Goal: Transaction & Acquisition: Purchase product/service

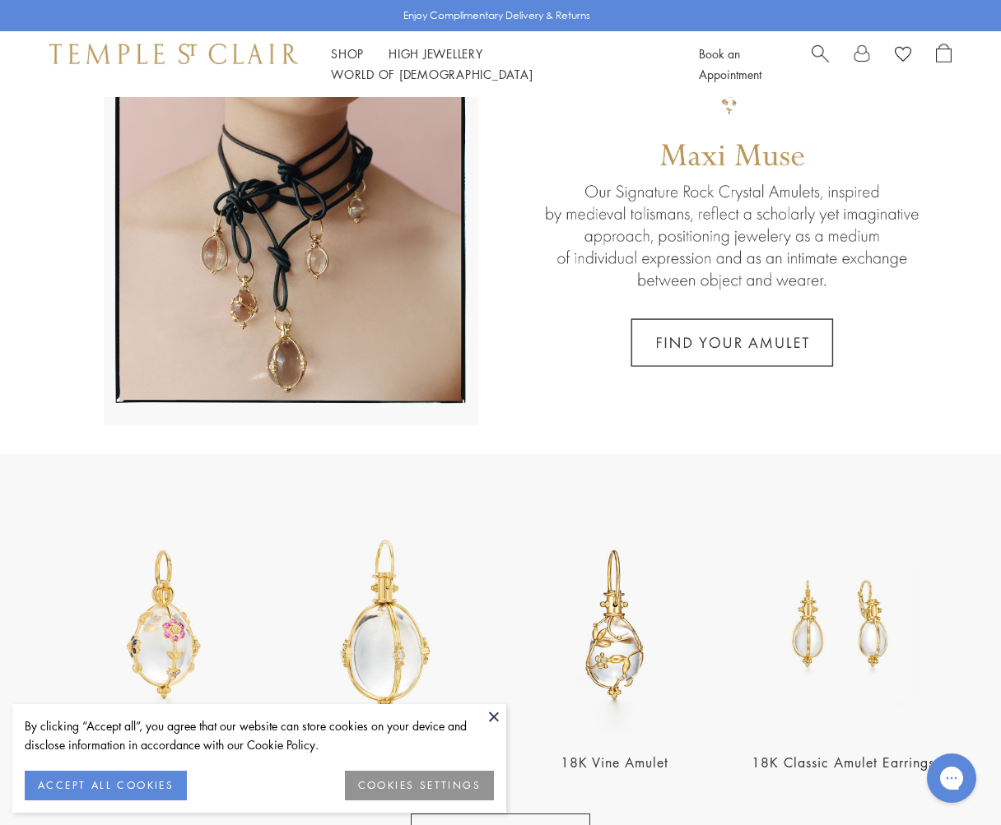
scroll to position [178, 0]
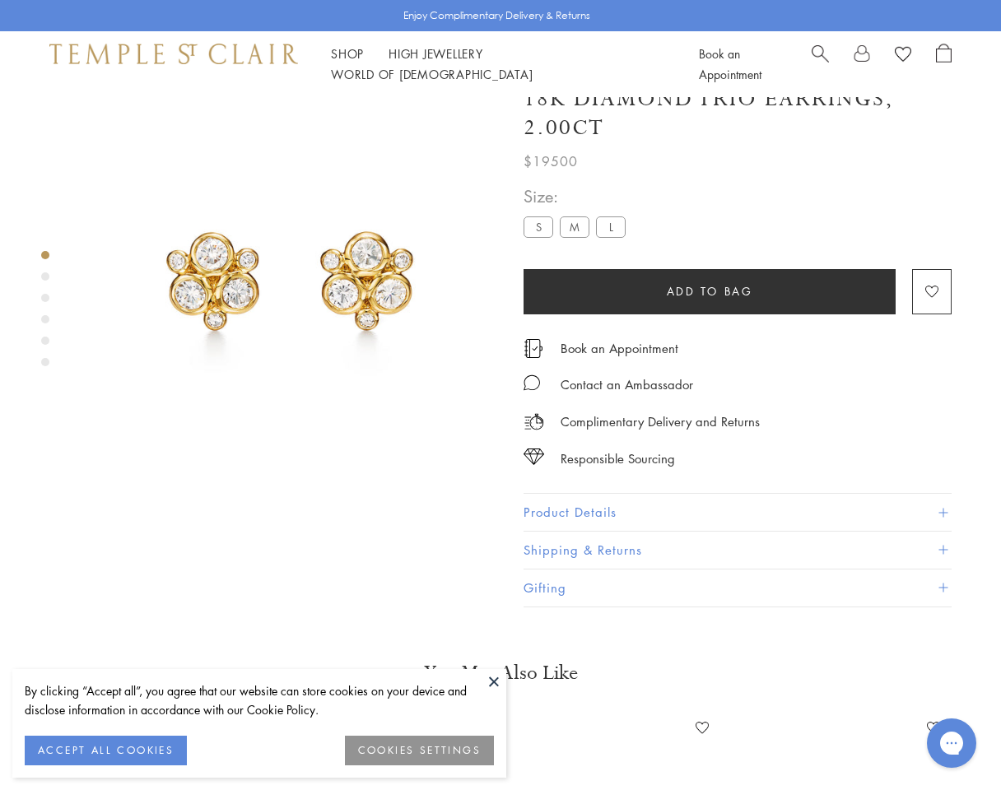
scroll to position [21, 0]
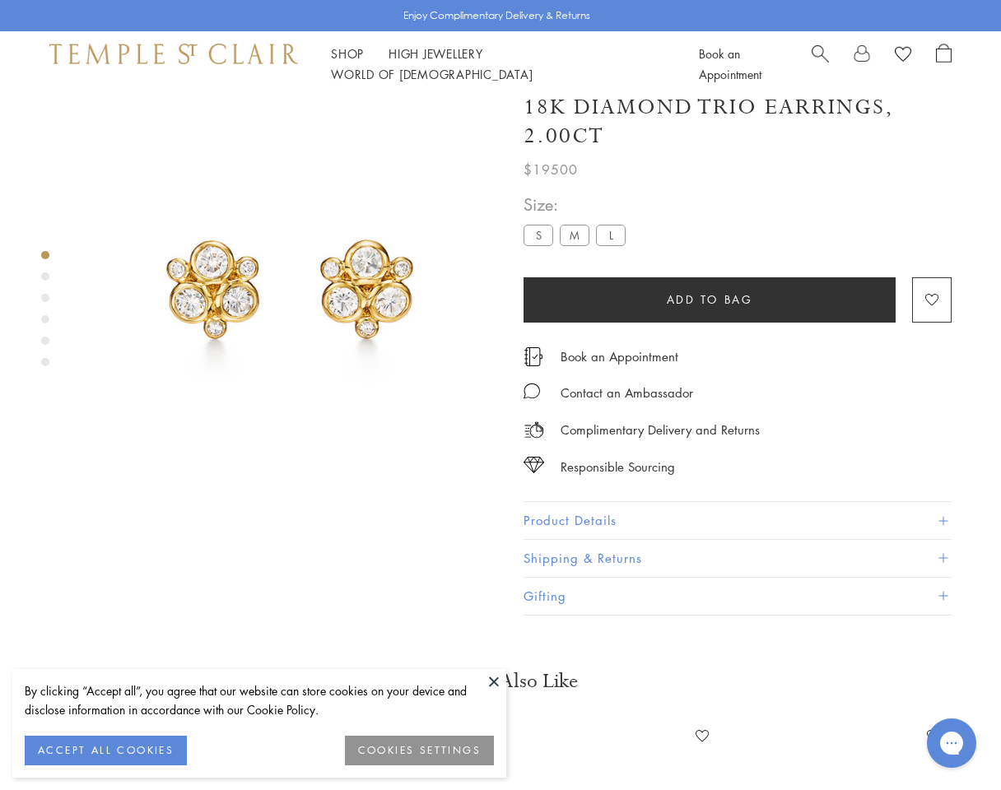
click at [47, 278] on div "Product gallery navigation" at bounding box center [45, 276] width 8 height 8
click at [44, 298] on div "Product gallery navigation" at bounding box center [45, 298] width 8 height 8
click at [46, 319] on div "Product gallery navigation" at bounding box center [45, 319] width 8 height 8
click at [403, 311] on img at bounding box center [290, 285] width 416 height 416
click at [369, 295] on img at bounding box center [290, 285] width 416 height 416
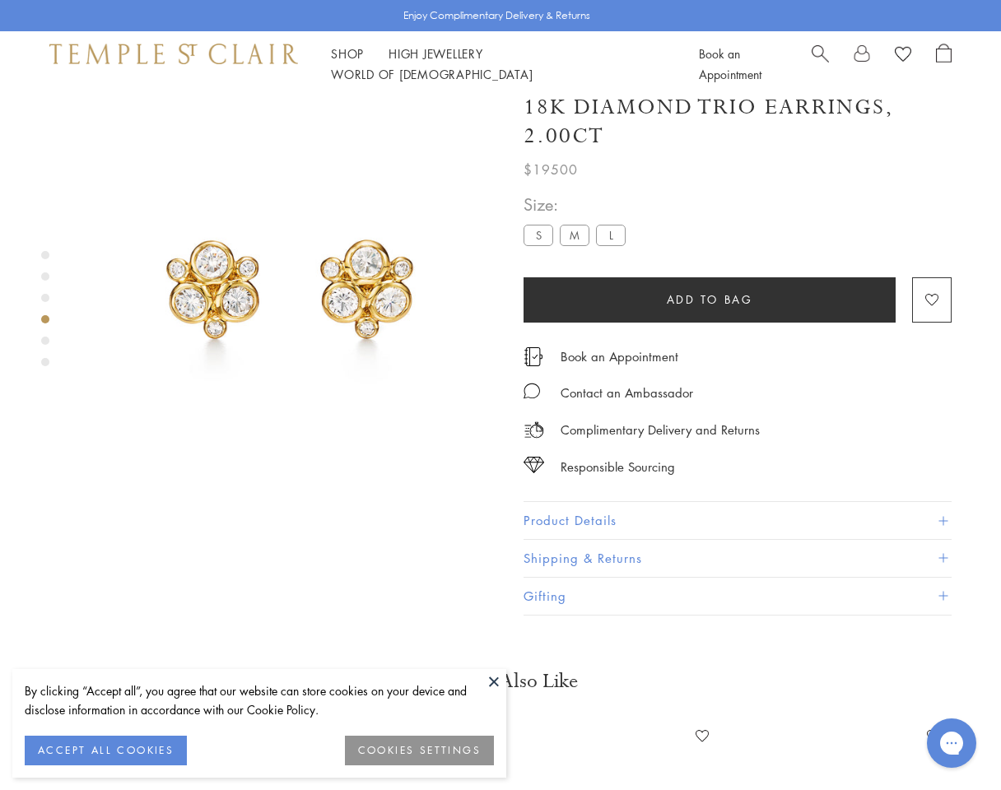
click at [369, 260] on img at bounding box center [290, 285] width 416 height 416
click at [572, 237] on label "M" at bounding box center [575, 235] width 30 height 21
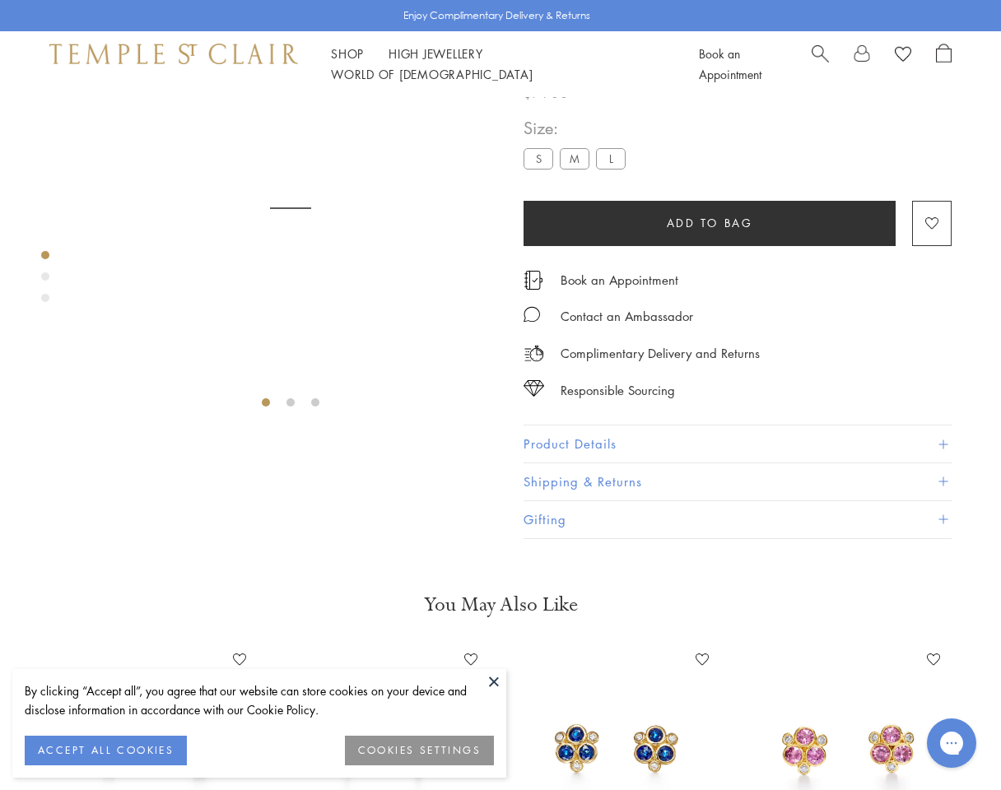
click at [622, 142] on span "Size:" at bounding box center [577, 127] width 109 height 27
click at [616, 169] on label "L" at bounding box center [611, 158] width 30 height 21
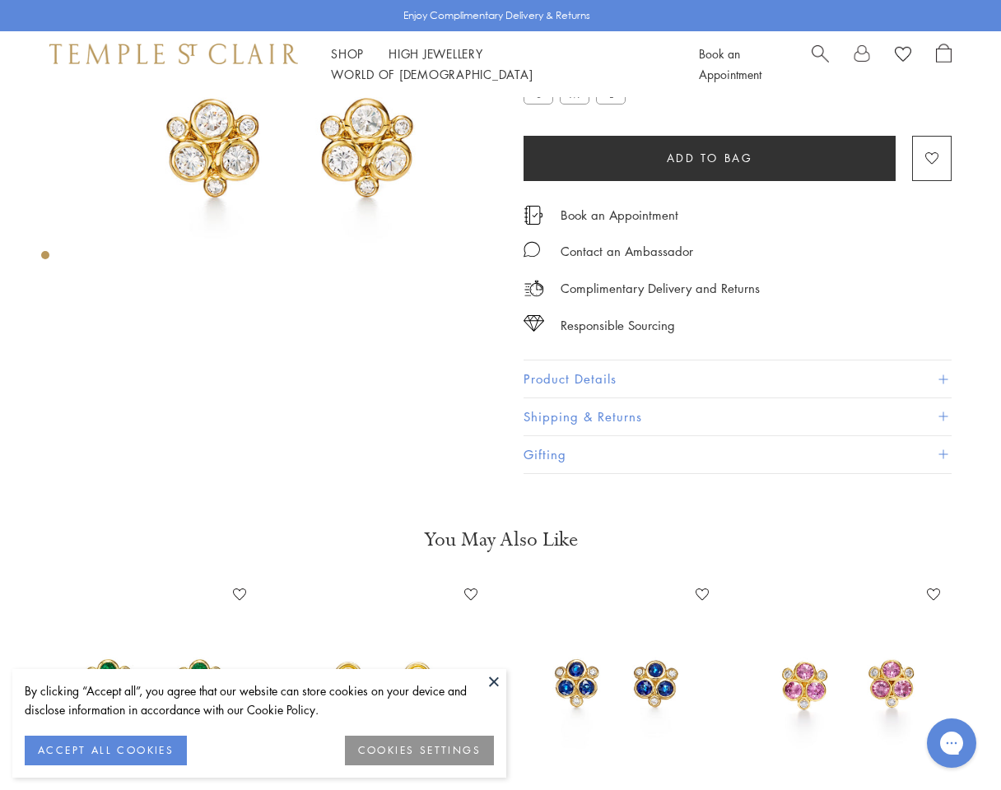
scroll to position [38, 0]
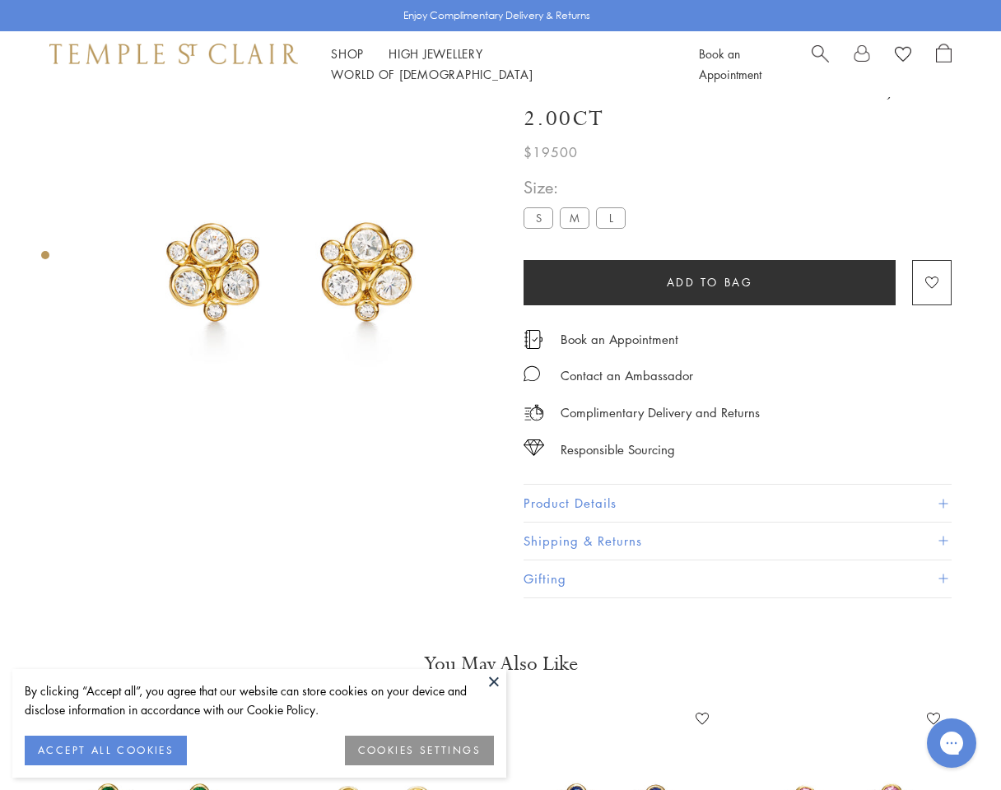
click at [568, 217] on label "M" at bounding box center [575, 217] width 30 height 21
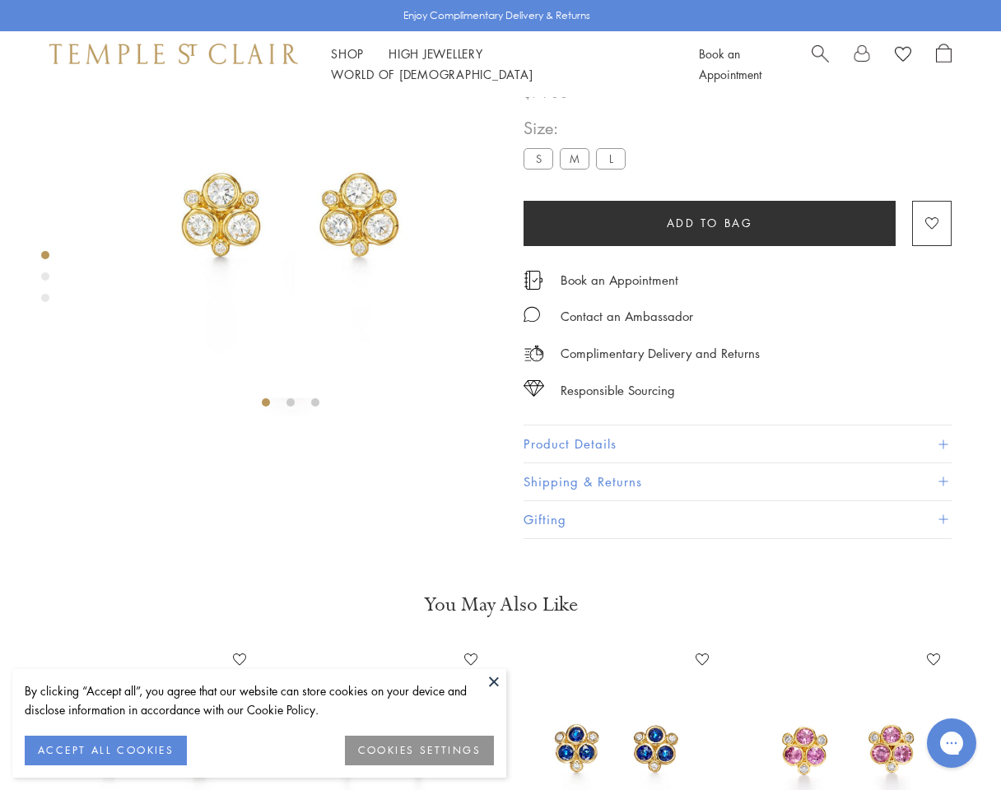
click at [39, 274] on div at bounding box center [274, 206] width 548 height 412
click at [45, 280] on div "Product gallery navigation" at bounding box center [45, 276] width 8 height 8
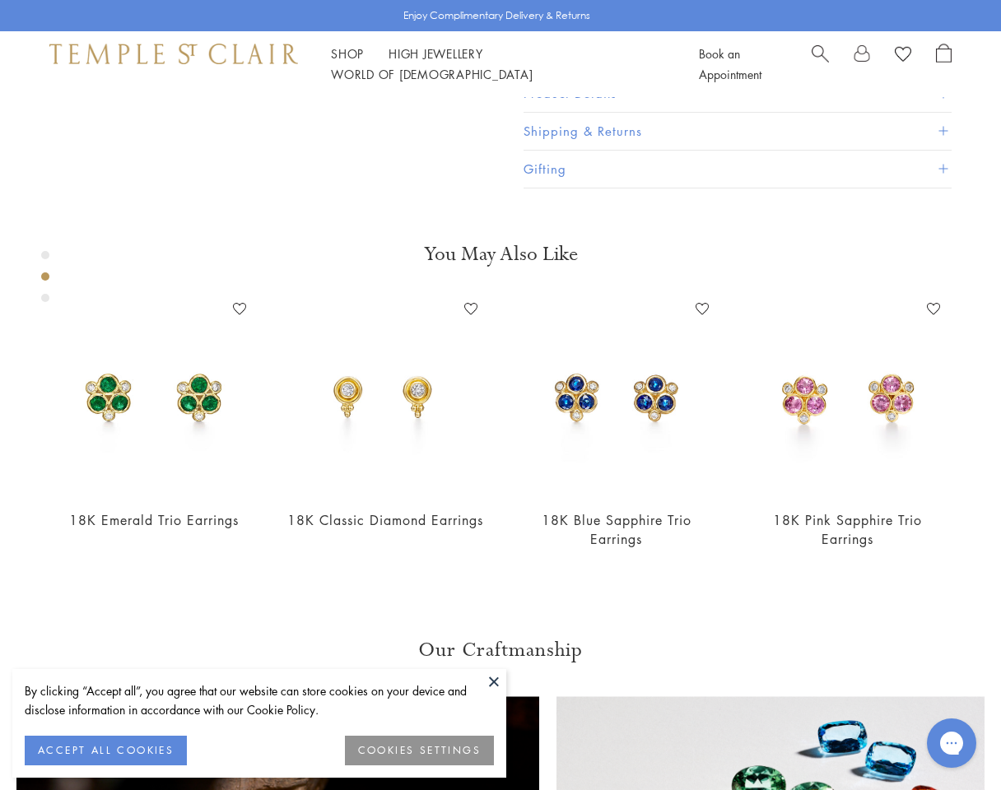
click at [46, 296] on div "Product gallery navigation" at bounding box center [45, 298] width 8 height 8
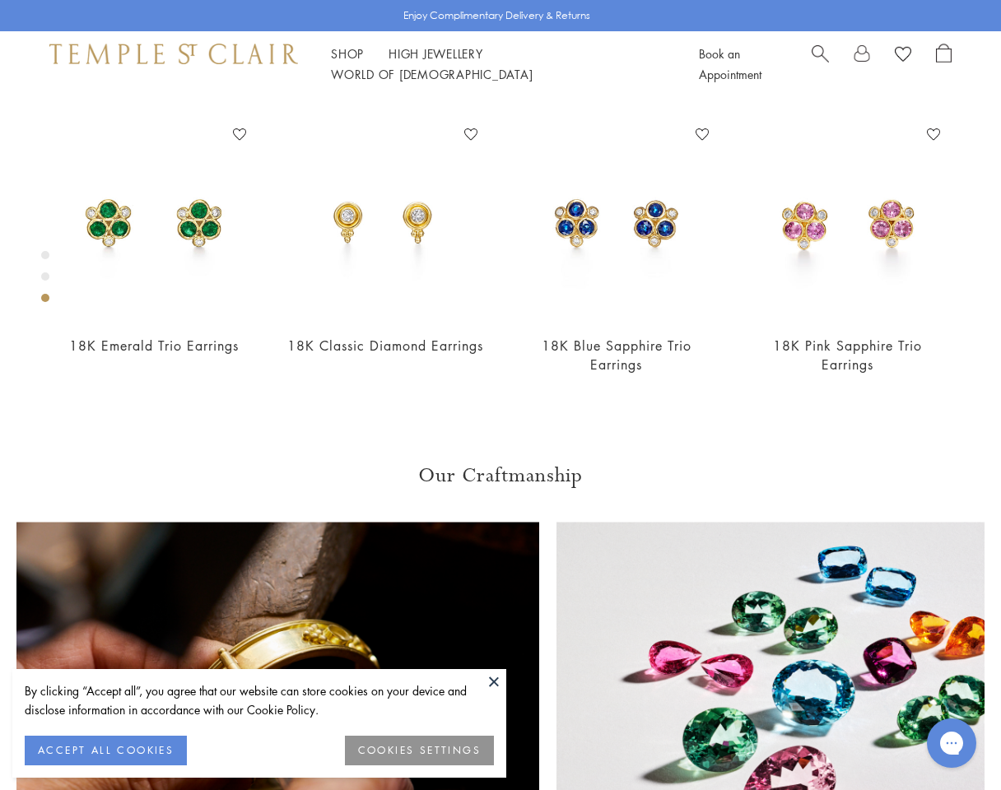
scroll to position [612, 0]
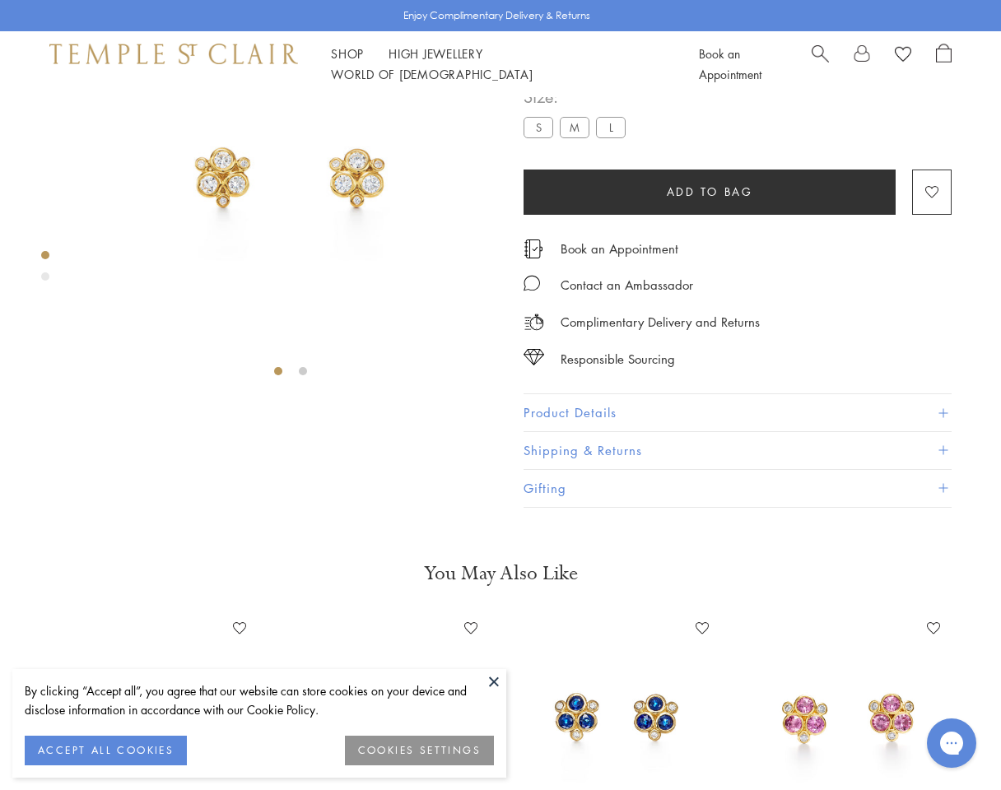
scroll to position [133, 0]
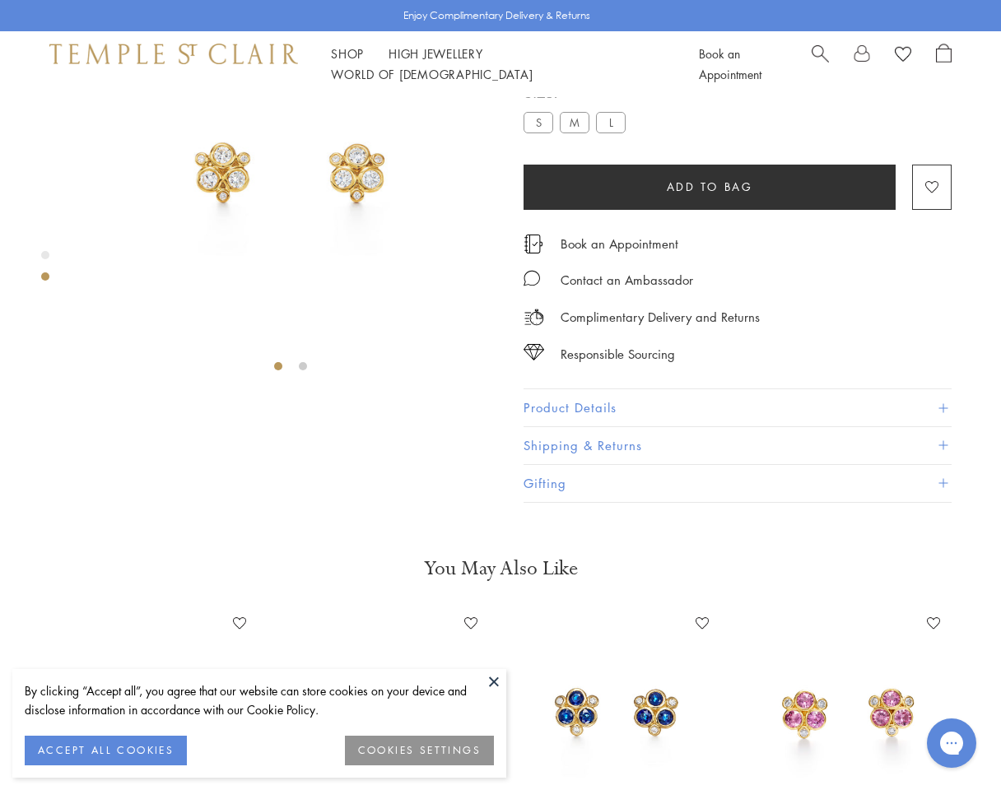
click at [611, 132] on label "L" at bounding box center [611, 122] width 30 height 21
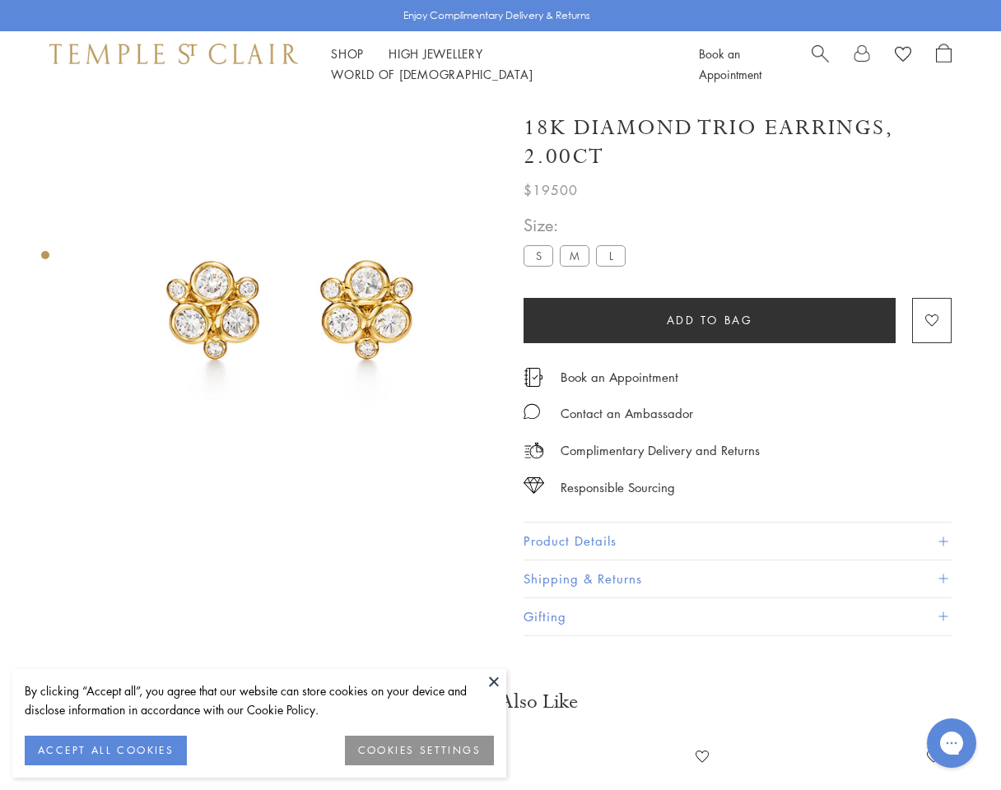
click at [233, 290] on img at bounding box center [290, 305] width 416 height 416
click at [230, 293] on img at bounding box center [290, 305] width 416 height 416
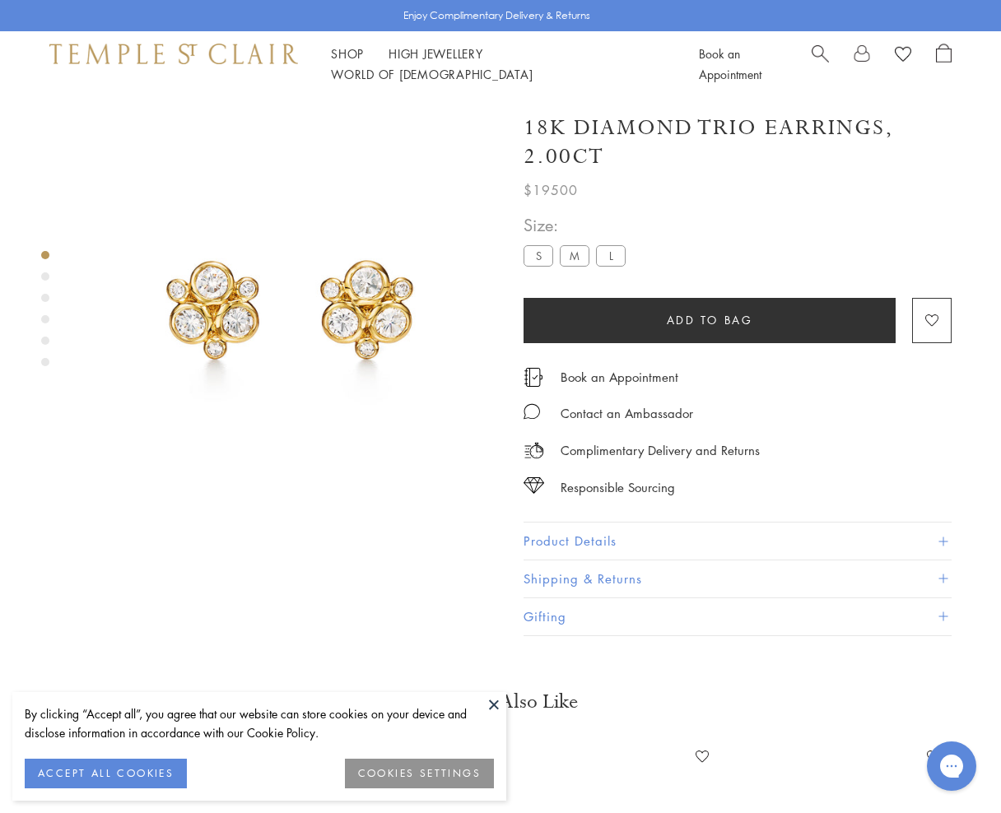
click at [45, 278] on div "Product gallery navigation" at bounding box center [45, 276] width 8 height 8
click at [346, 318] on img at bounding box center [290, 305] width 416 height 416
click at [351, 287] on img at bounding box center [290, 305] width 416 height 416
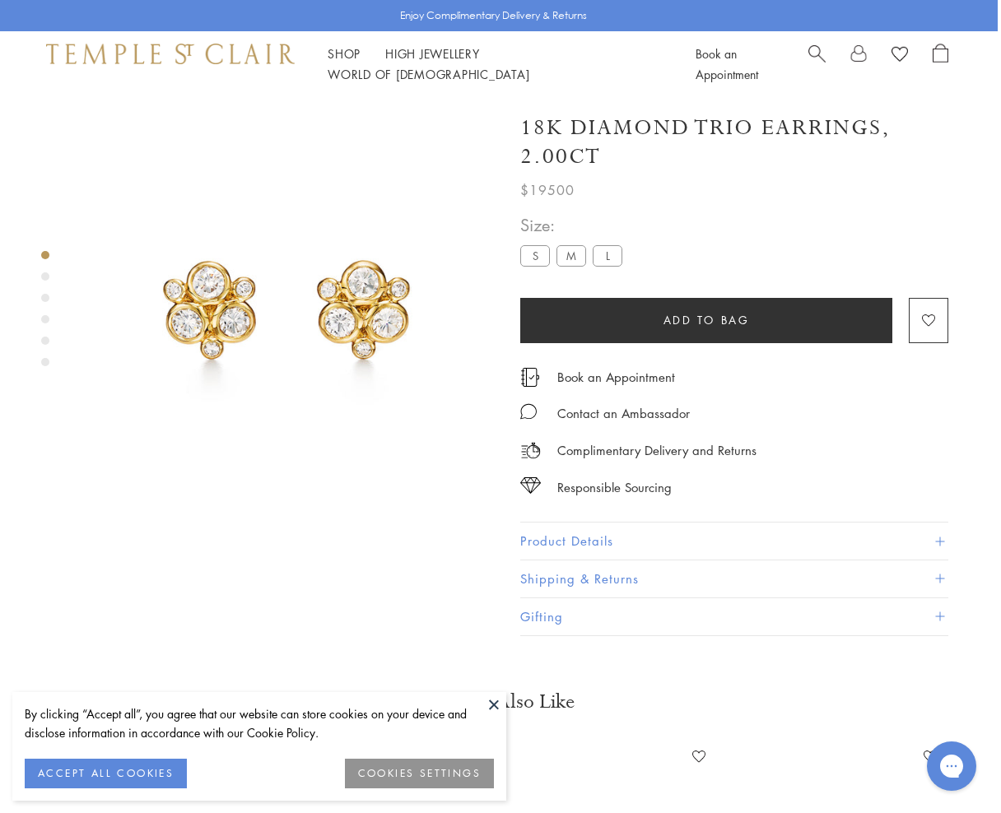
scroll to position [7, 3]
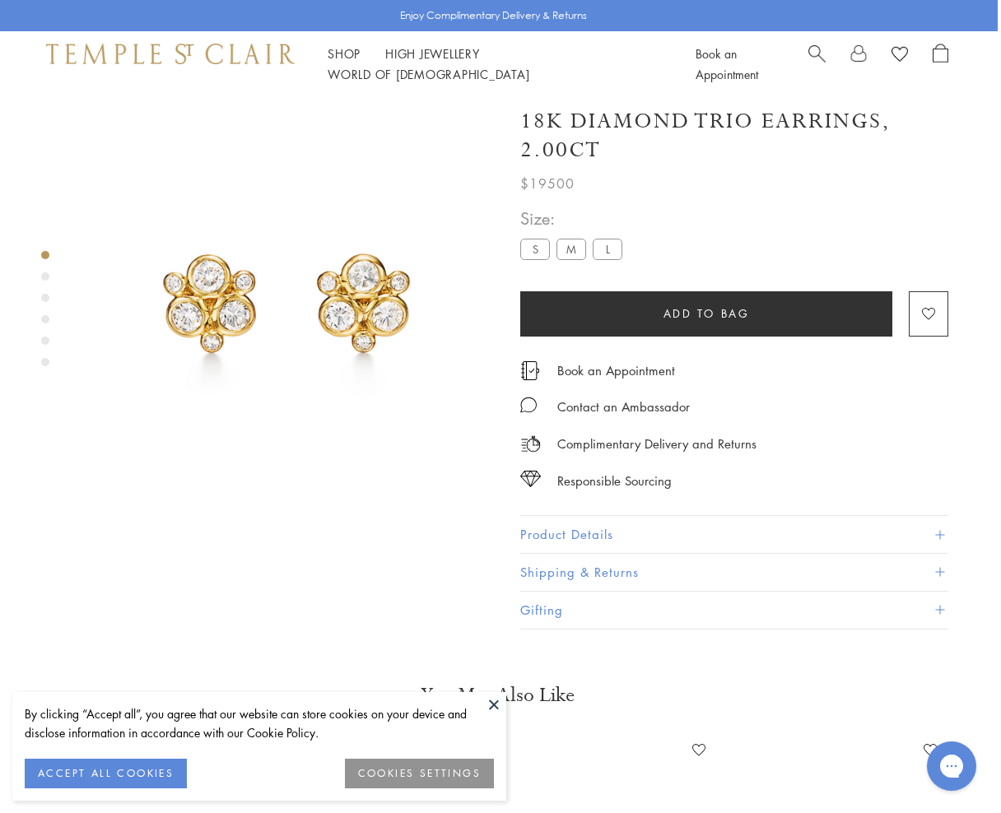
click at [395, 301] on img at bounding box center [287, 299] width 416 height 416
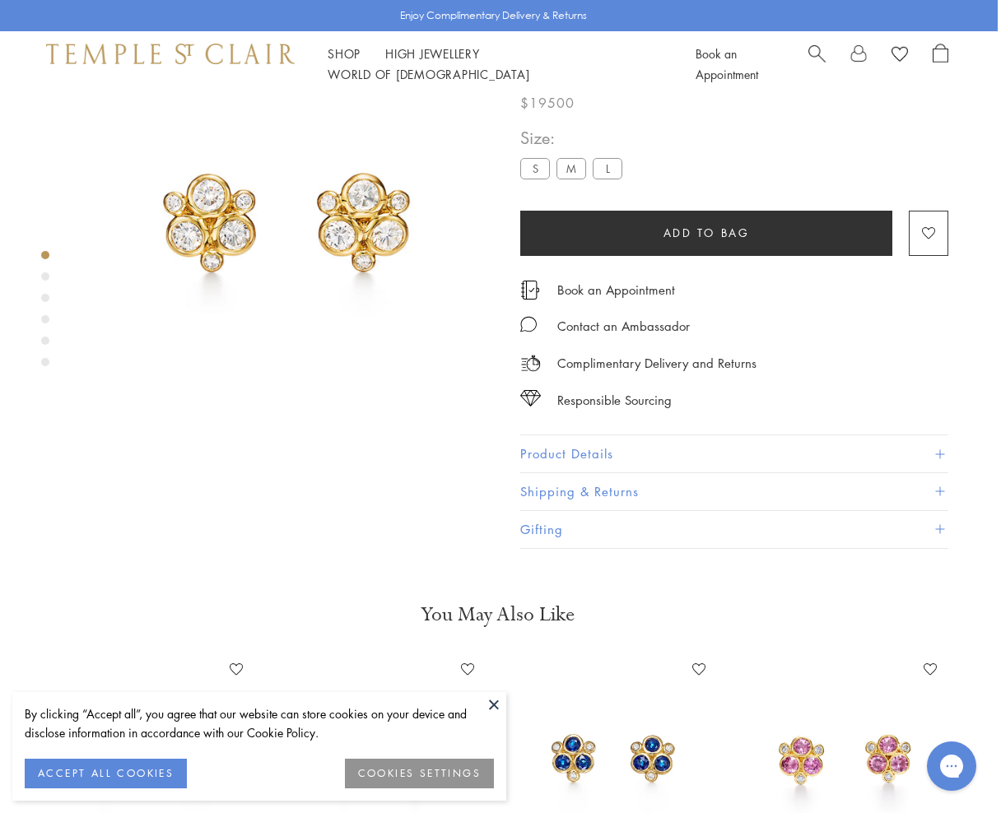
scroll to position [90, 3]
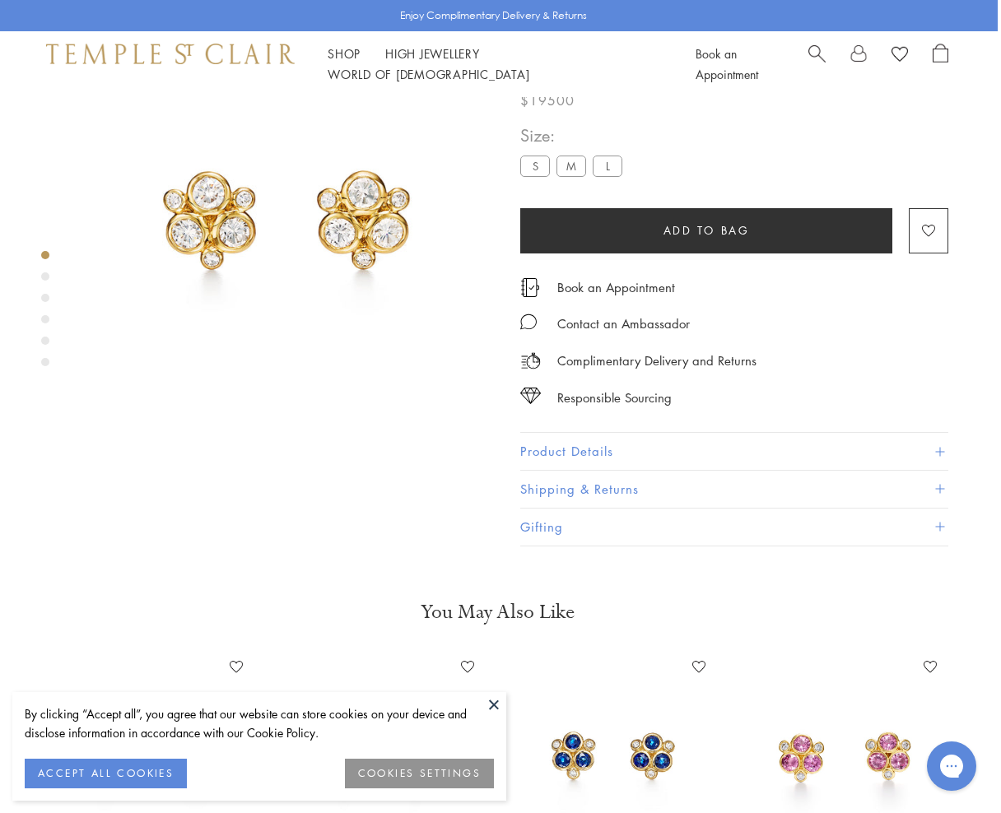
click at [111, 782] on button "ACCEPT ALL COOKIES" at bounding box center [106, 774] width 162 height 30
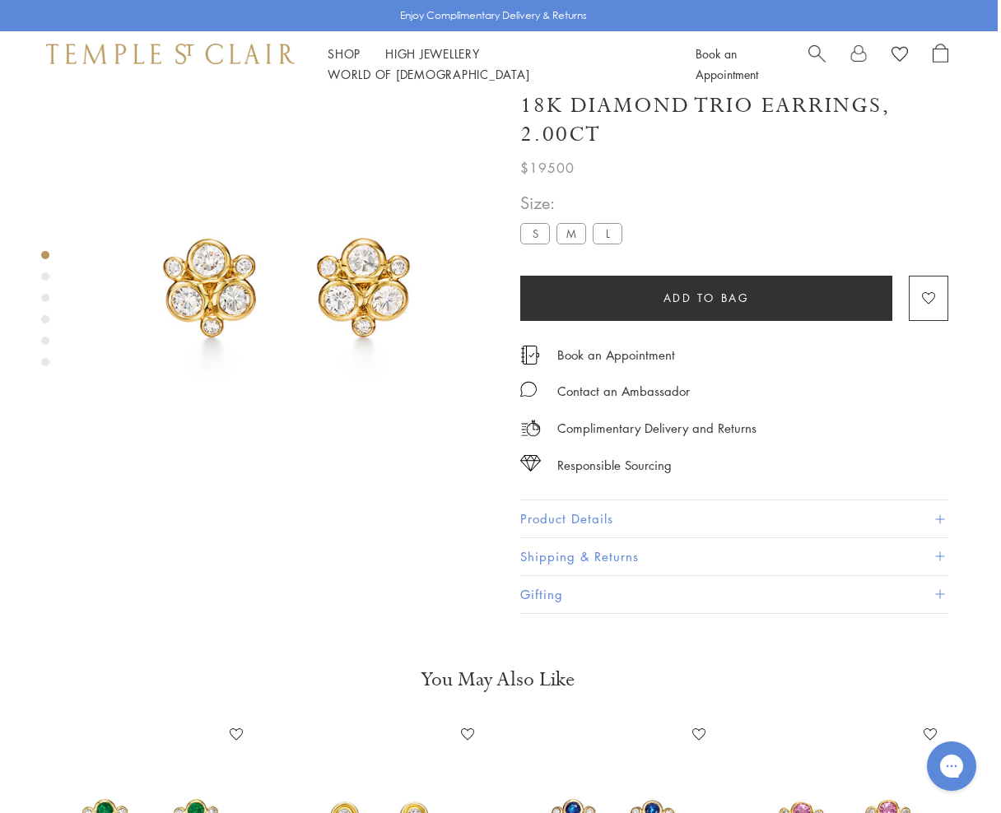
scroll to position [-1, 3]
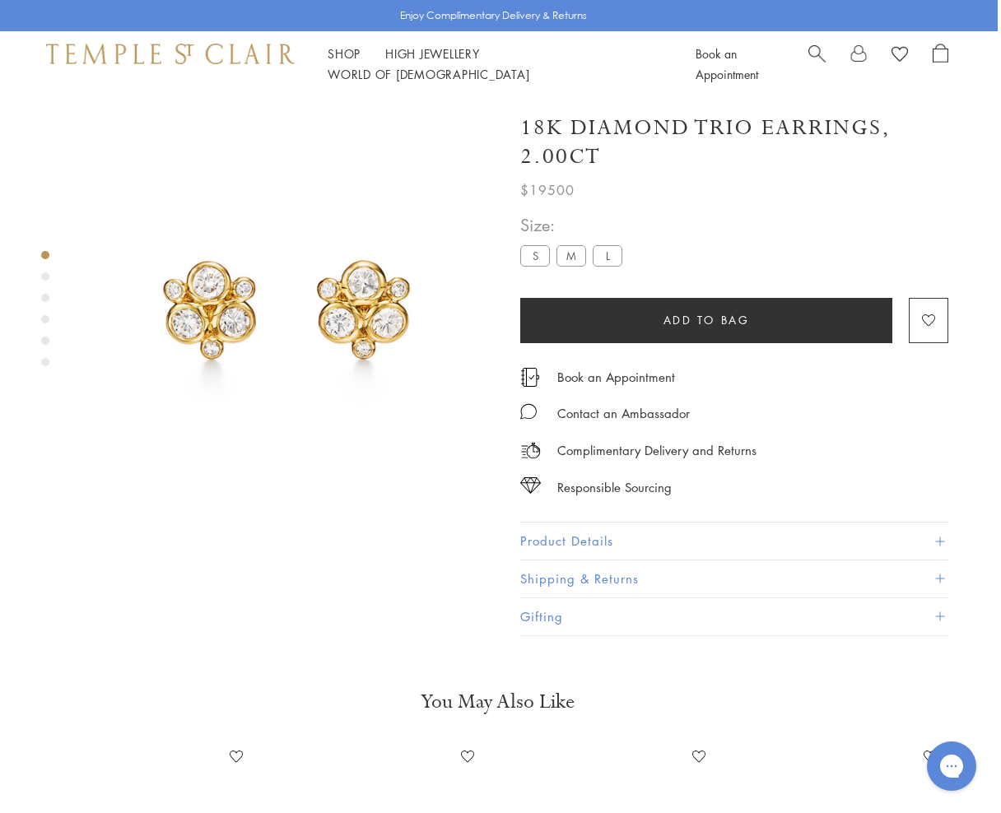
click at [343, 313] on img at bounding box center [287, 305] width 416 height 416
click at [246, 290] on img at bounding box center [287, 305] width 416 height 416
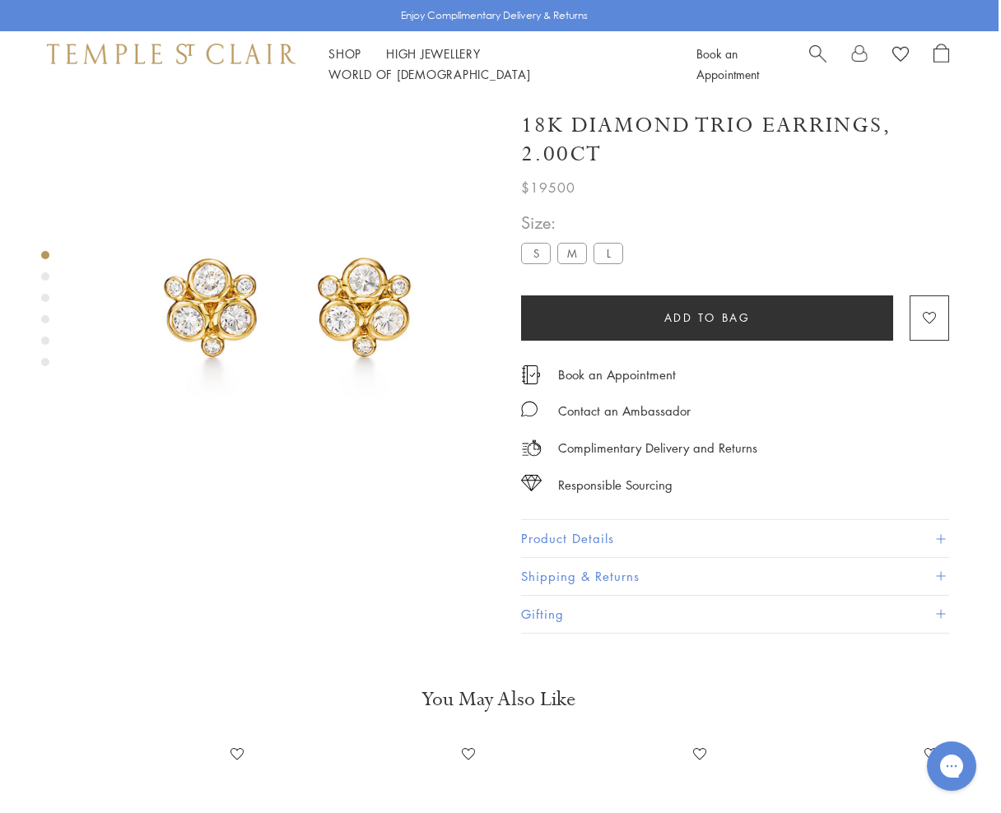
click at [180, 276] on img at bounding box center [288, 303] width 416 height 416
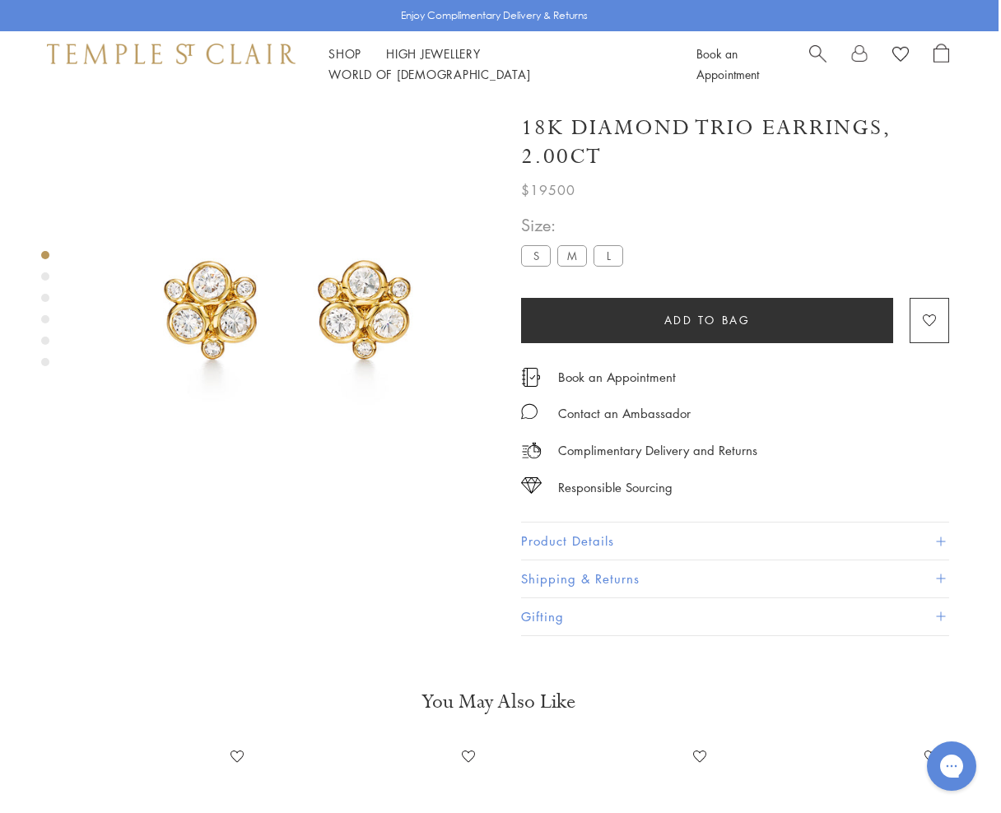
scroll to position [0, 2]
click at [703, 527] on button "Product Details" at bounding box center [735, 540] width 428 height 37
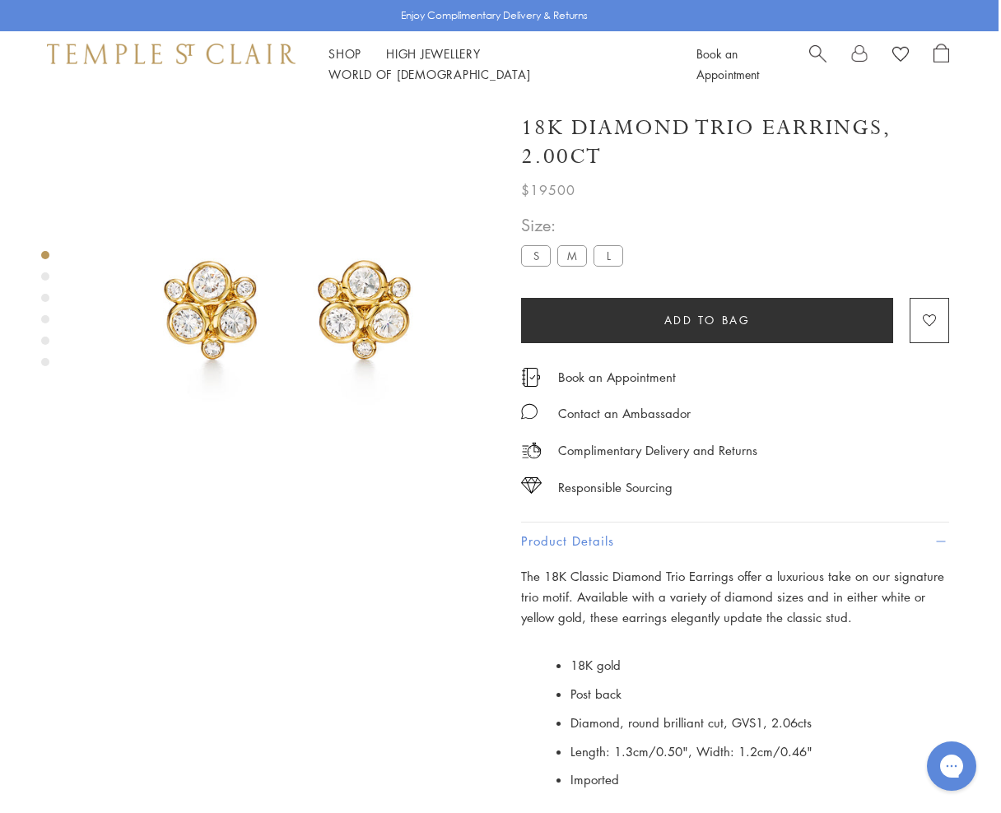
click at [49, 276] on div at bounding box center [272, 305] width 548 height 416
click at [45, 276] on div "Product gallery navigation" at bounding box center [45, 276] width 8 height 8
click at [39, 296] on div at bounding box center [272, 305] width 548 height 416
click at [44, 300] on div "Product gallery navigation" at bounding box center [45, 298] width 8 height 8
click at [46, 318] on div "Product gallery navigation" at bounding box center [45, 319] width 8 height 8
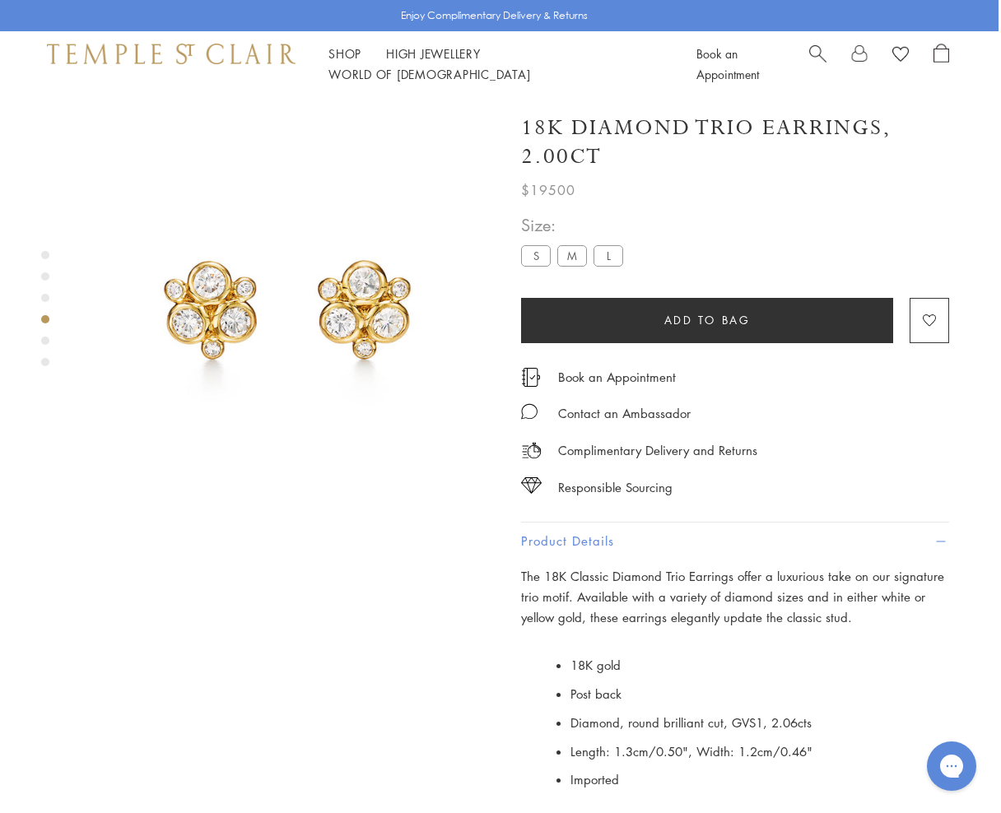
click at [49, 342] on div "Product gallery navigation" at bounding box center [45, 341] width 8 height 8
click at [46, 358] on div "Product gallery navigation" at bounding box center [45, 362] width 8 height 8
click at [573, 257] on label "M" at bounding box center [572, 255] width 30 height 21
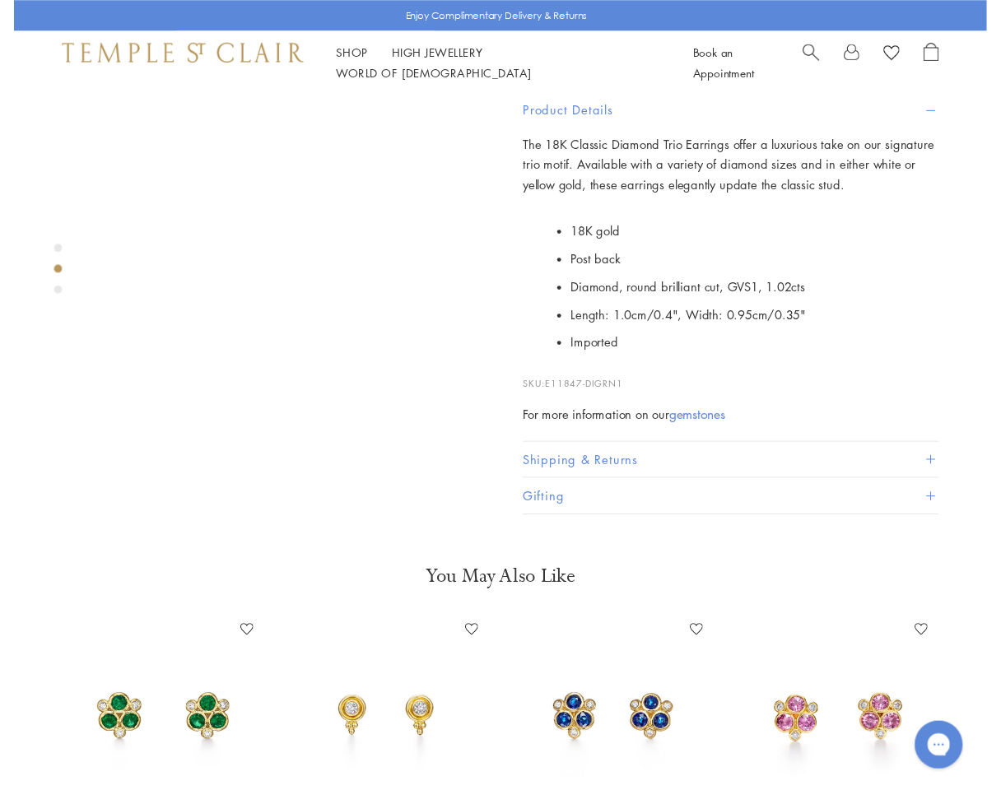
scroll to position [442, 0]
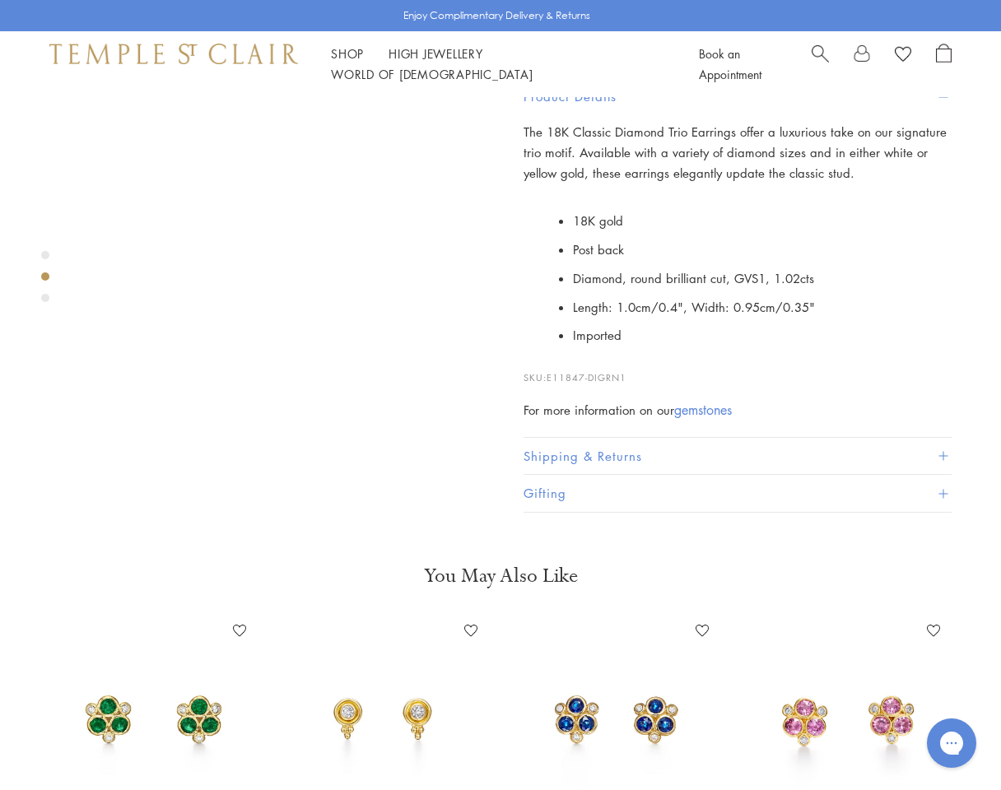
scroll to position [443, 0]
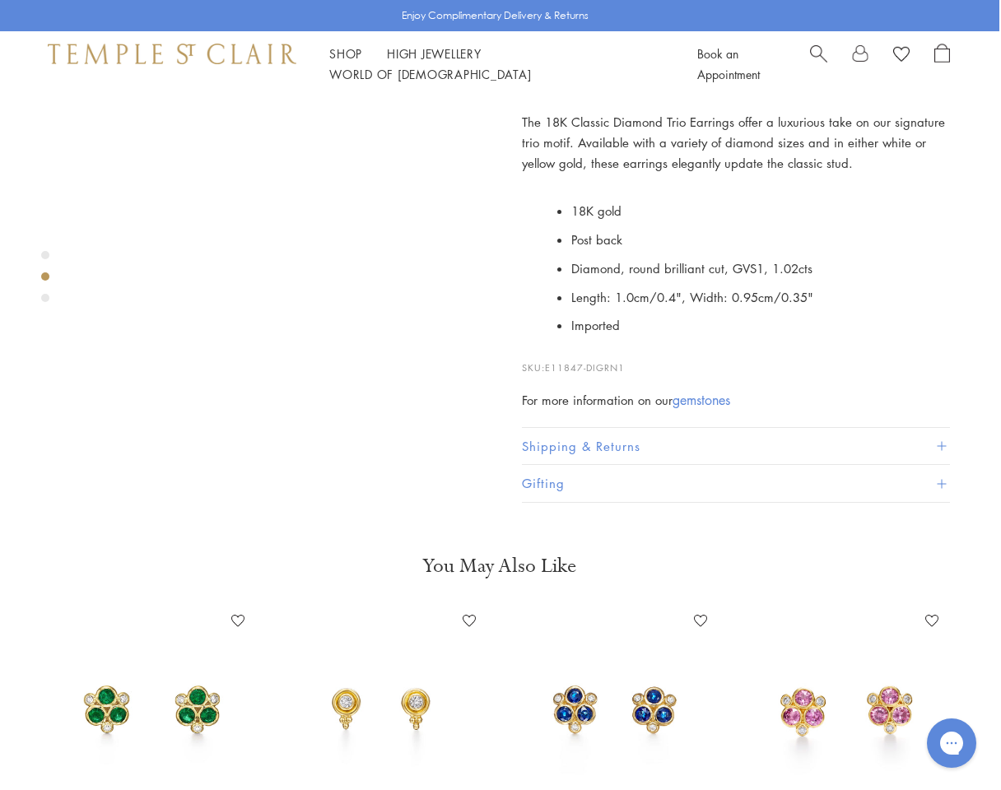
scroll to position [448, 2]
